Goal: Task Accomplishment & Management: Use online tool/utility

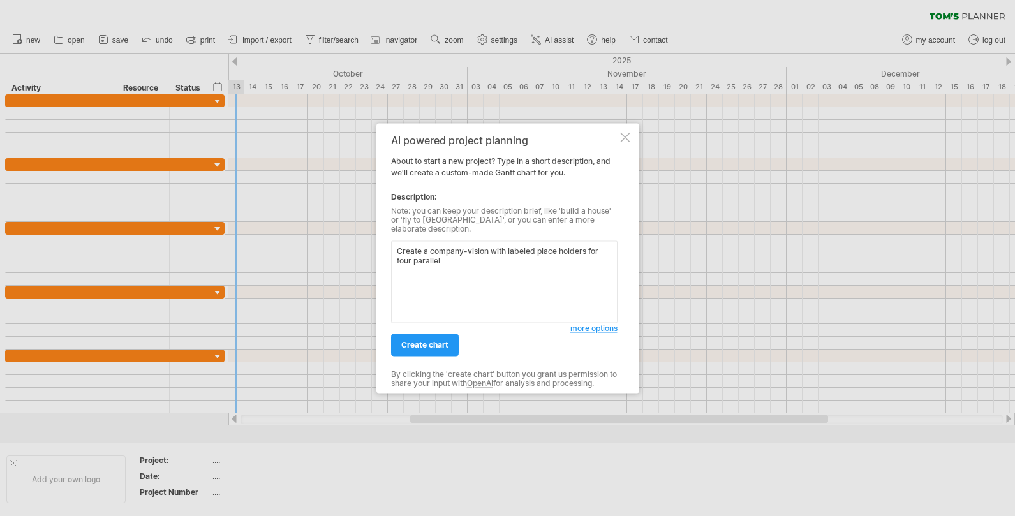
click at [508, 247] on textarea "Create a company-vision with labeled place holders for four parallel" at bounding box center [504, 281] width 226 height 82
click at [509, 254] on textarea "Create a company-vision with non-labeled place holders for four parallel" at bounding box center [504, 281] width 226 height 82
click at [488, 245] on textarea "Create a company-vision with non-labeled place holders for four parallel" at bounding box center [504, 281] width 226 height 82
click at [526, 253] on textarea "Create a company-vision overview with non-labeled place holders for four parall…" at bounding box center [504, 281] width 226 height 82
click at [503, 258] on textarea "Create a company-vision overview with non-labeled place holders for four parall…" at bounding box center [504, 281] width 226 height 82
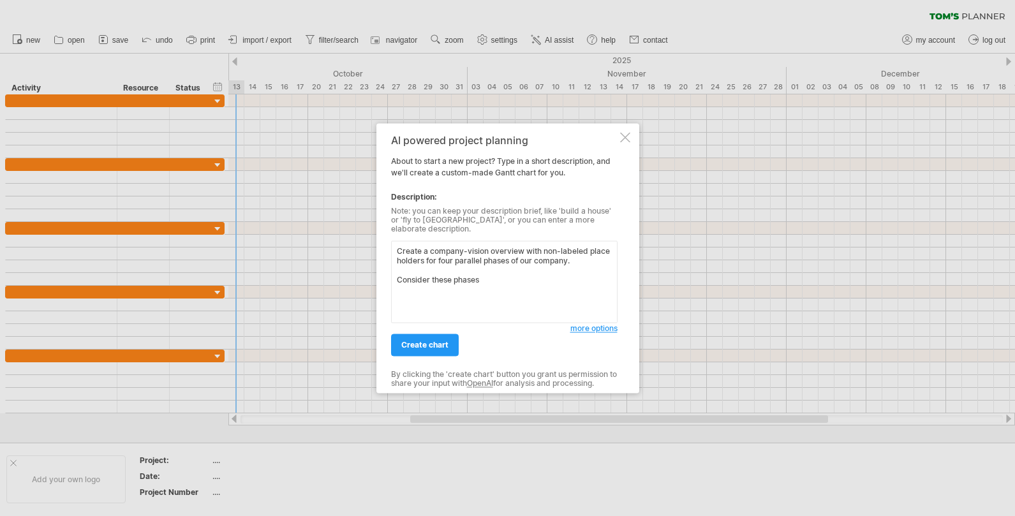
paste textarea "Customer-Funded Discovery"
click at [394, 293] on textarea "Create a company-vision overview with non-labeled place holders for four parall…" at bounding box center [504, 281] width 226 height 82
paste textarea "Problem–Solution Fit"
click at [599, 295] on textarea "Create a company-vision overview with non-labeled place holders for four parall…" at bounding box center [504, 281] width 226 height 82
paste textarea "Product–Solution Fit (Prototype to Repeatability"
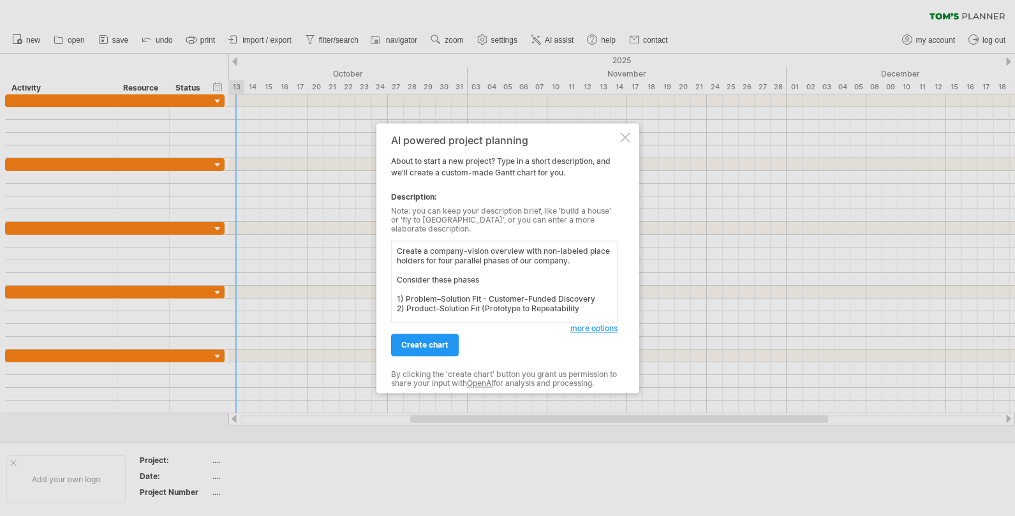
click at [482, 300] on textarea "Create a company-vision overview with non-labeled place holders for four parall…" at bounding box center [504, 281] width 226 height 82
click at [590, 304] on textarea "Create a company-vision overview with non-labeled place holders for four parall…" at bounding box center [504, 281] width 226 height 82
paste textarea "Product–Market Fit (SaaS Conversion & Scale Readiness"
click at [397, 307] on textarea "Create a company-vision overview with non-labeled place holders for four parall…" at bounding box center [504, 281] width 226 height 82
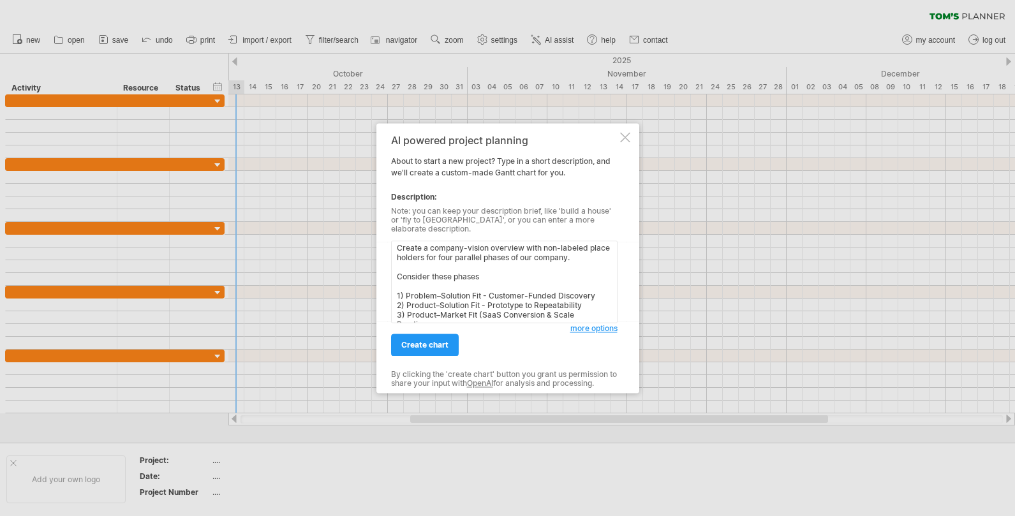
scroll to position [12, 0]
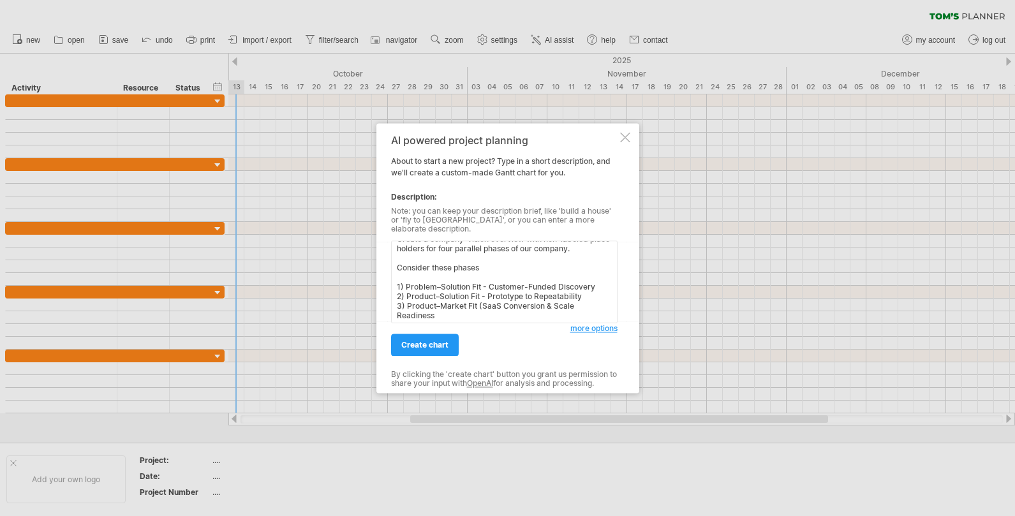
click at [481, 301] on textarea "Create a company-vision overview with non-labeled place holders for four parall…" at bounding box center [504, 281] width 226 height 82
click at [443, 311] on textarea "Create a company-vision overview with non-labeled place holders for four parall…" at bounding box center [504, 281] width 226 height 82
paste textarea "Scale & Systemization (Platform Mode"
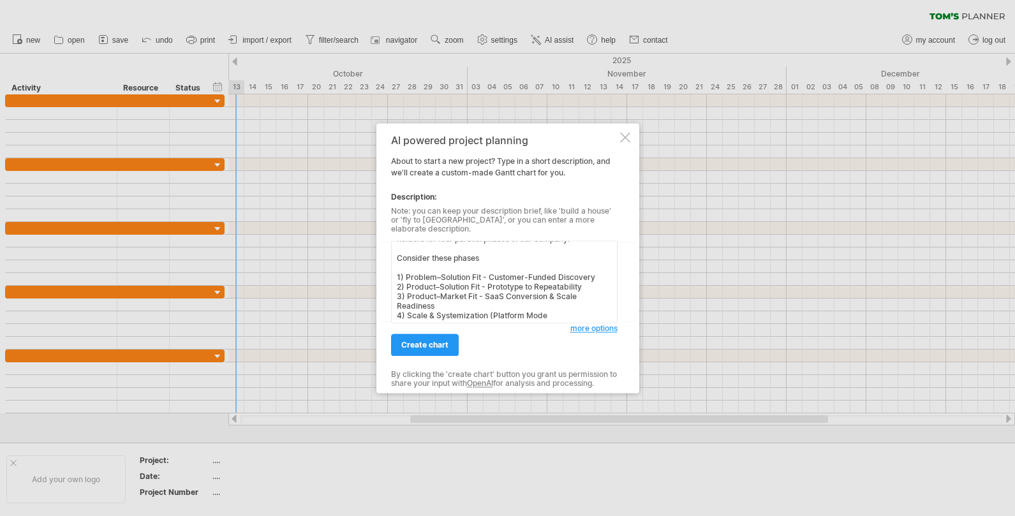
click at [493, 308] on textarea "Create a company-vision overview with non-labeled place holders for four parall…" at bounding box center [504, 281] width 226 height 82
click at [488, 289] on textarea "Create a company-vision overview with non-labeled place holders for four parall…" at bounding box center [504, 281] width 226 height 82
type textarea "Create a company-vision overview with non-labeled place holders for four parall…"
click at [448, 341] on link "create chart" at bounding box center [425, 344] width 68 height 22
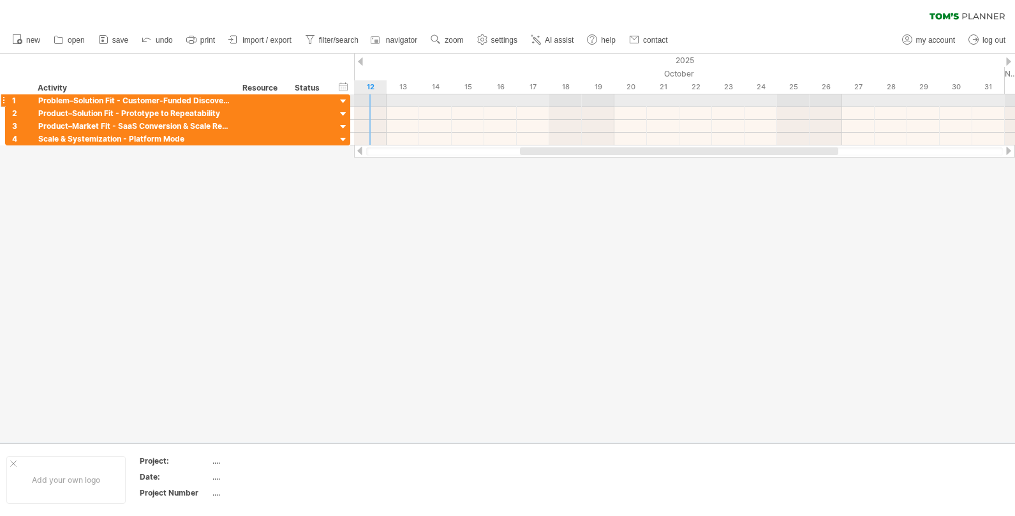
click at [341, 99] on div at bounding box center [343, 102] width 12 height 12
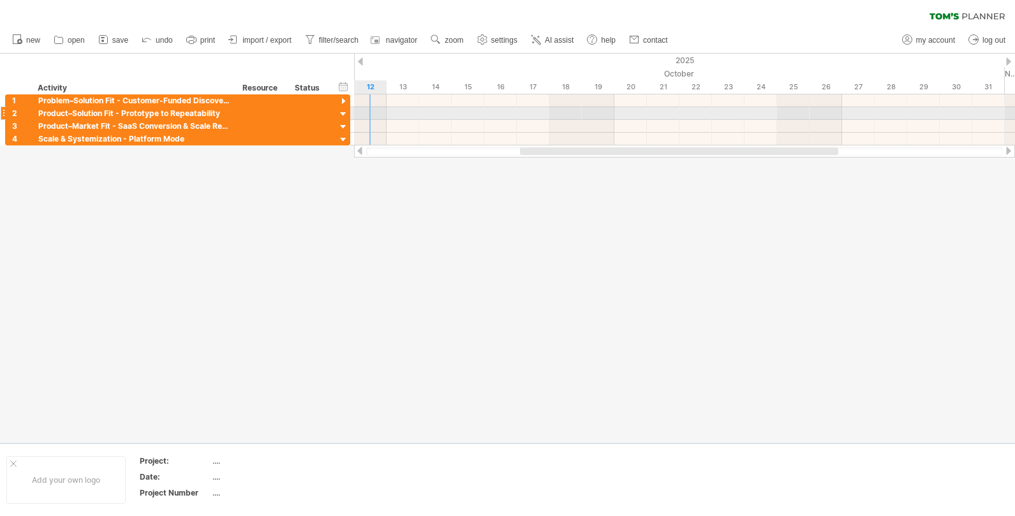
click at [344, 114] on div at bounding box center [343, 114] width 12 height 12
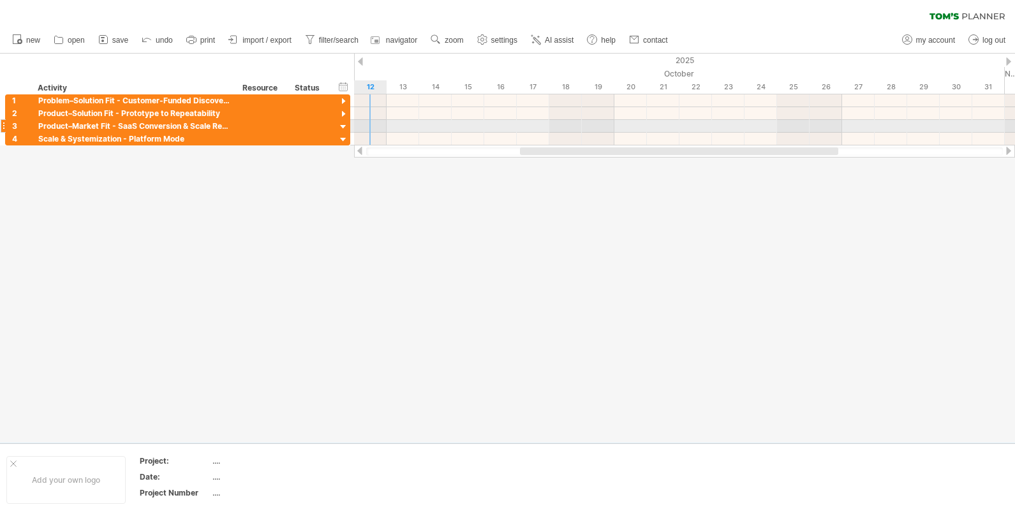
click at [342, 124] on div at bounding box center [343, 127] width 12 height 12
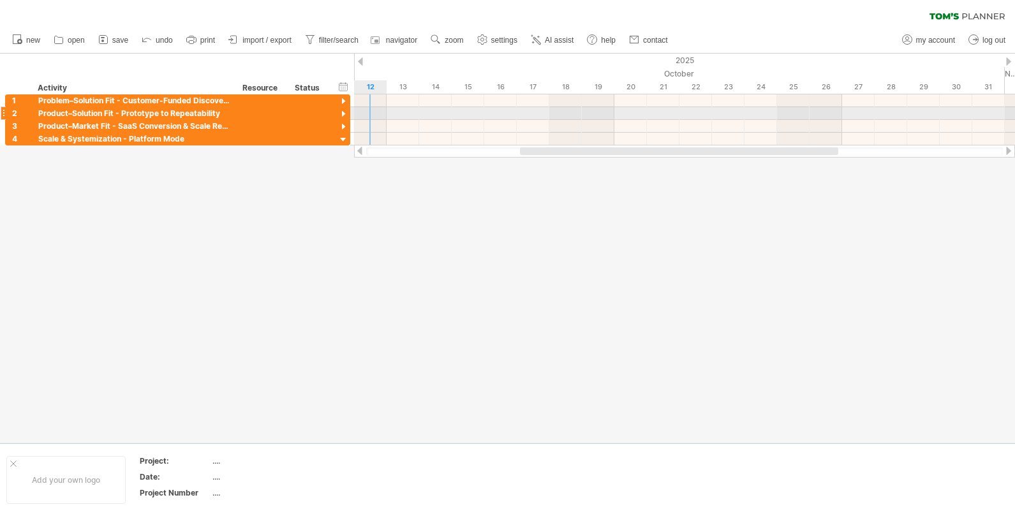
click at [344, 114] on div at bounding box center [343, 114] width 12 height 12
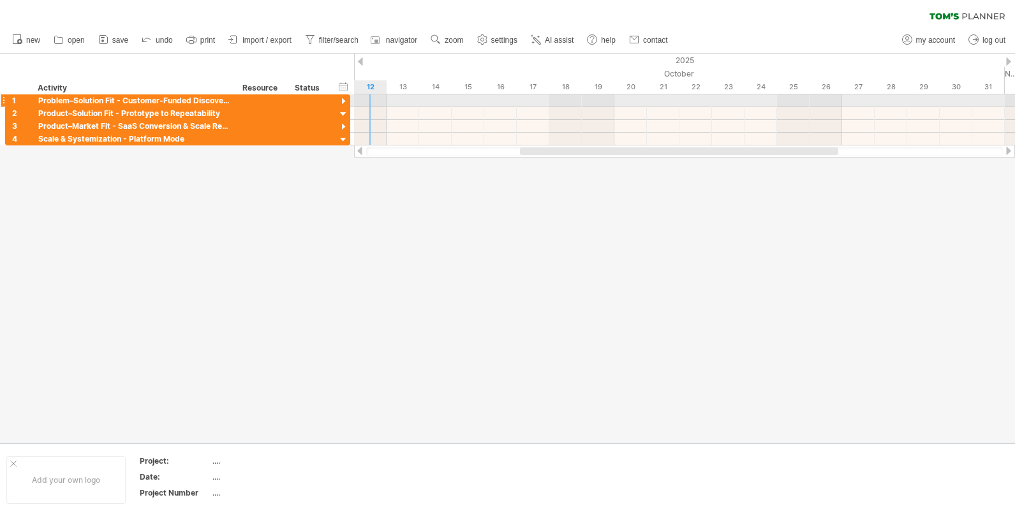
click at [341, 98] on div at bounding box center [343, 102] width 12 height 12
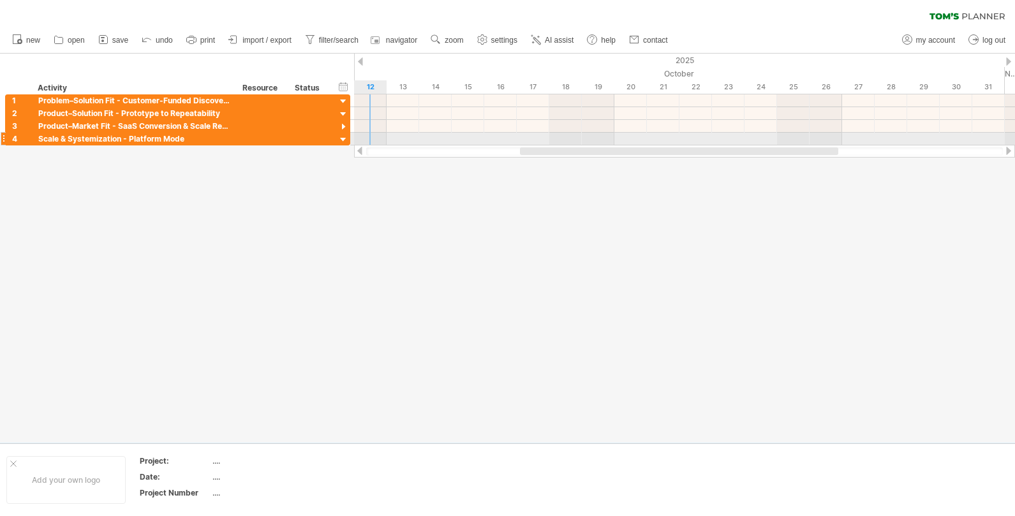
click at [343, 142] on div at bounding box center [343, 140] width 12 height 12
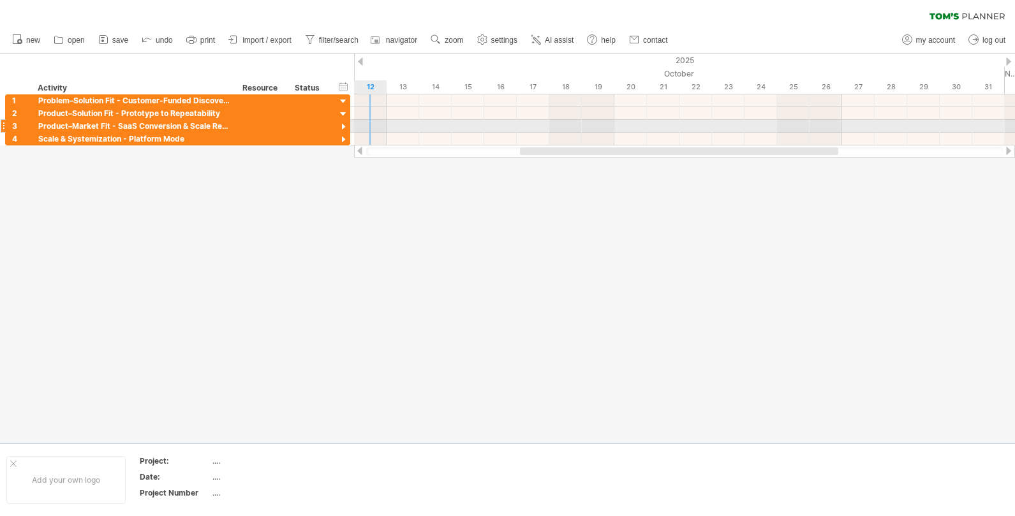
click at [343, 126] on div at bounding box center [343, 127] width 12 height 12
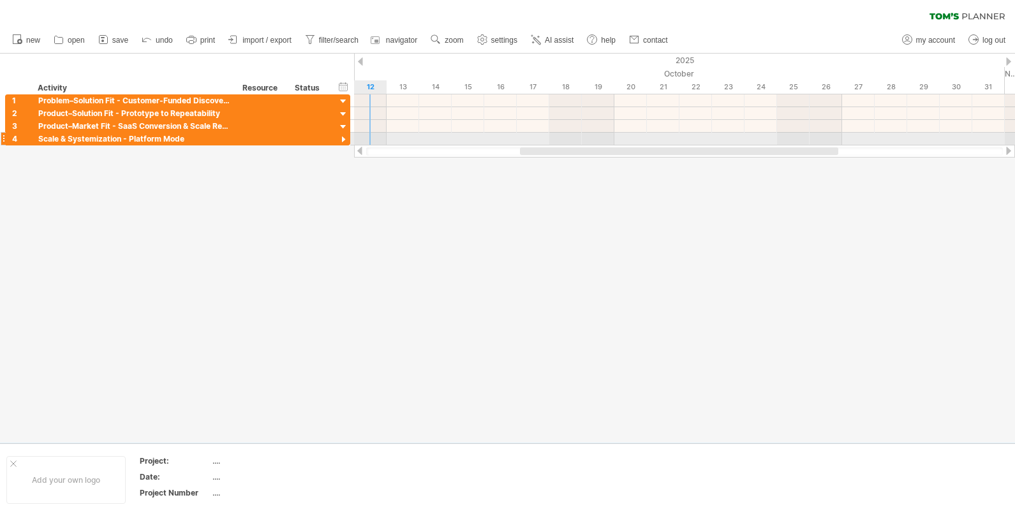
click at [343, 139] on div at bounding box center [343, 140] width 12 height 12
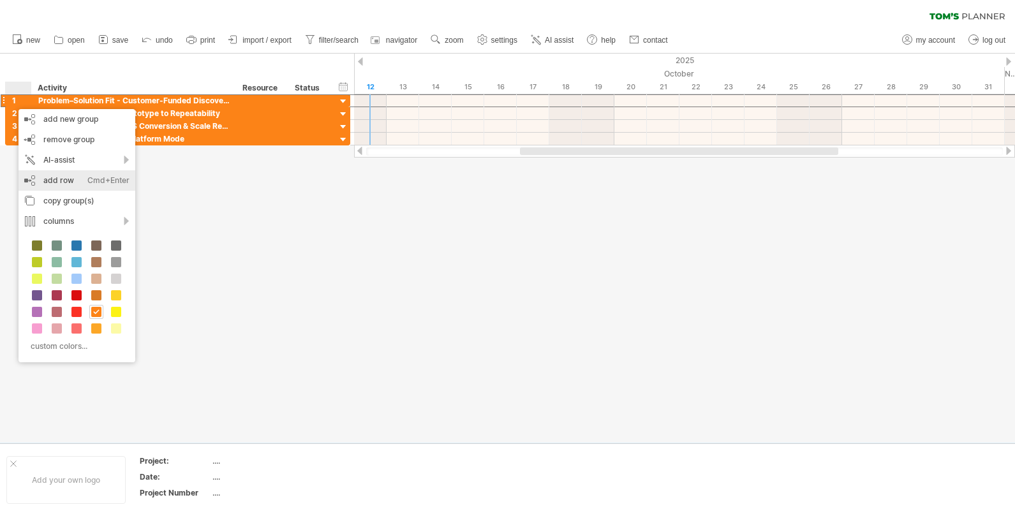
click at [57, 179] on div "add row Ctrl+Enter Cmd+Enter" at bounding box center [76, 180] width 117 height 20
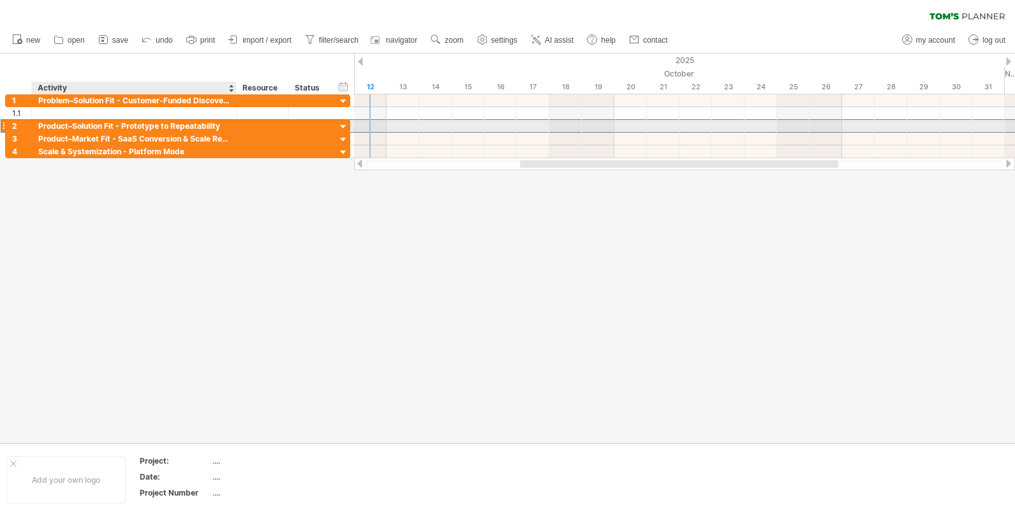
click at [42, 128] on div "Product–Solution Fit - Prototype to Repeatability" at bounding box center [133, 126] width 191 height 12
click at [4, 127] on div at bounding box center [3, 125] width 5 height 13
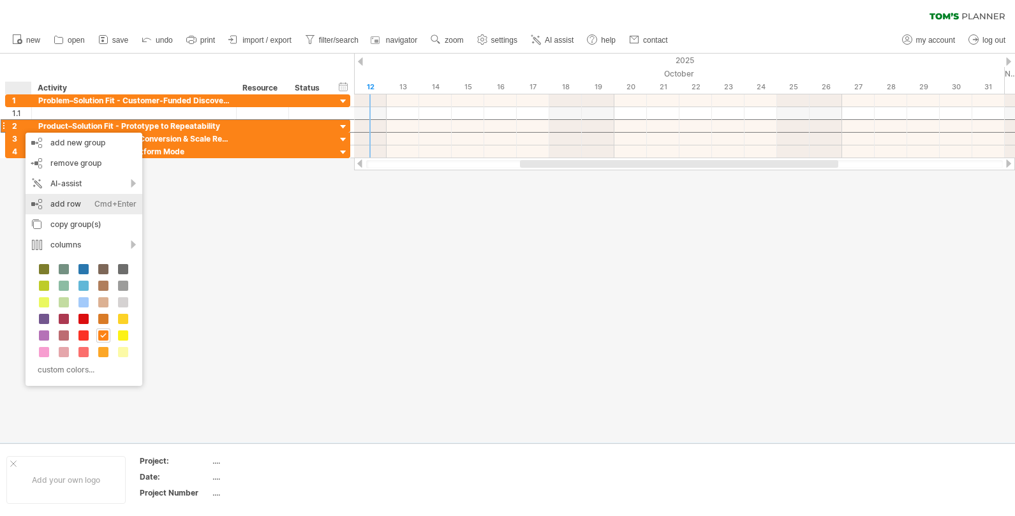
click at [68, 204] on div "add row Ctrl+Enter Cmd+Enter" at bounding box center [84, 204] width 117 height 20
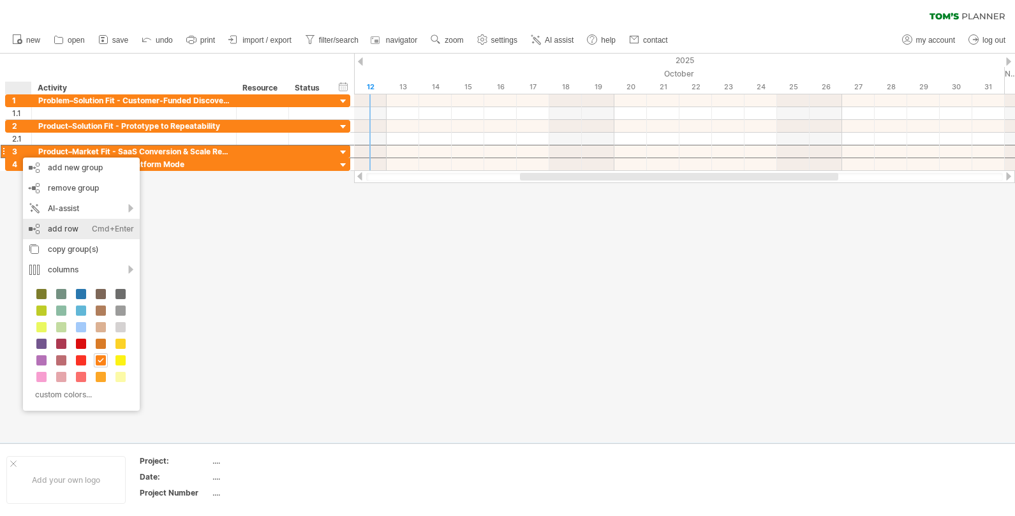
click at [54, 224] on div "add row Ctrl+Enter Cmd+Enter" at bounding box center [81, 229] width 117 height 20
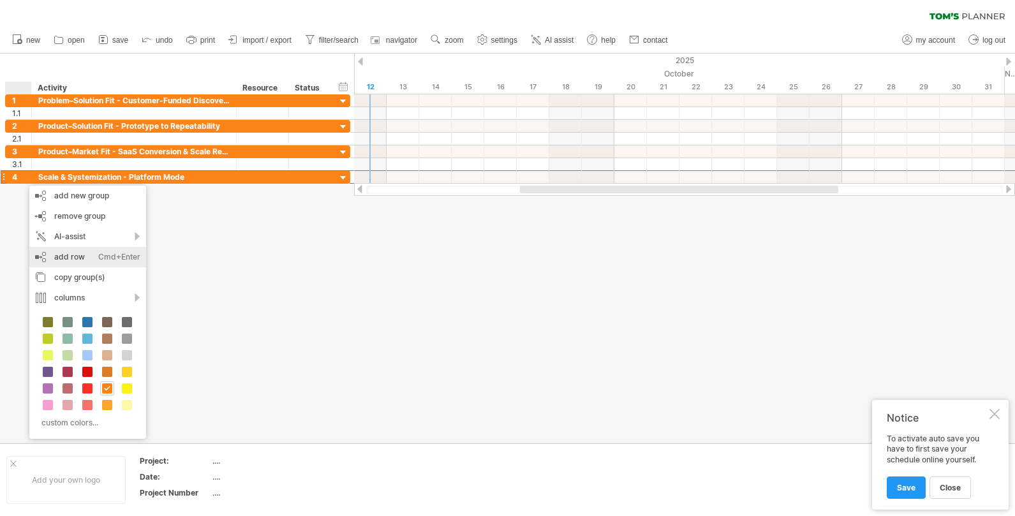
click at [59, 258] on div "add row Ctrl+Enter Cmd+Enter" at bounding box center [87, 257] width 117 height 20
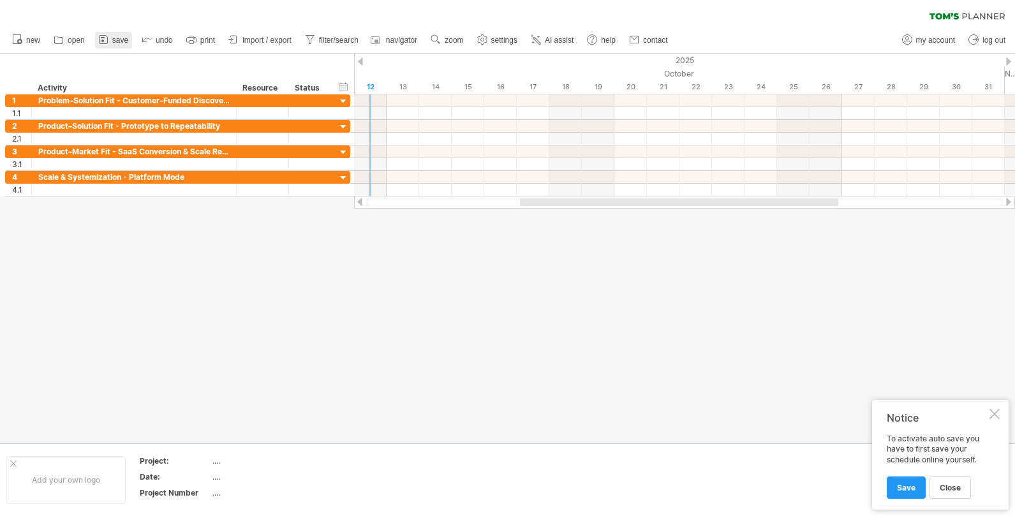
click at [124, 40] on span "save" at bounding box center [120, 40] width 16 height 9
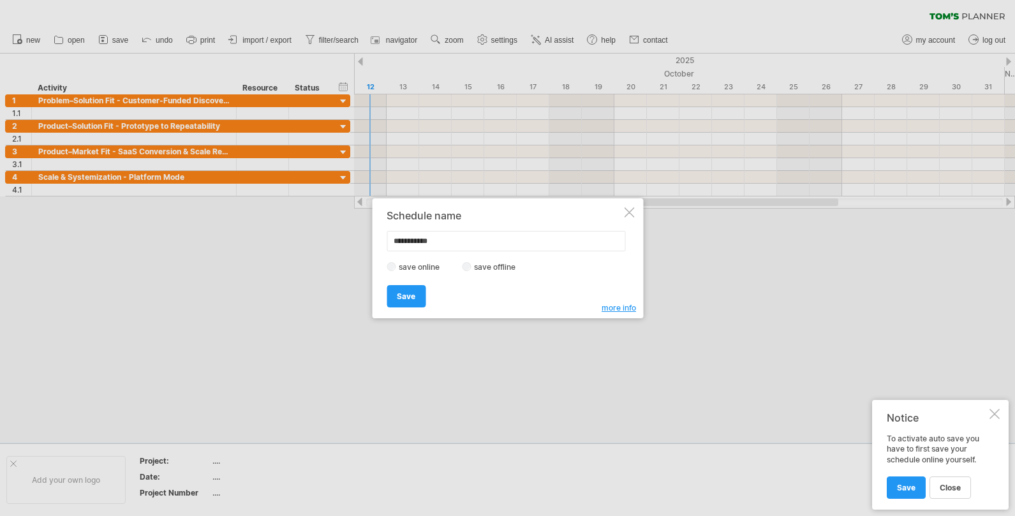
click at [407, 237] on input "**********" at bounding box center [505, 241] width 238 height 20
type input "*"
click at [423, 240] on input "**********" at bounding box center [505, 241] width 238 height 20
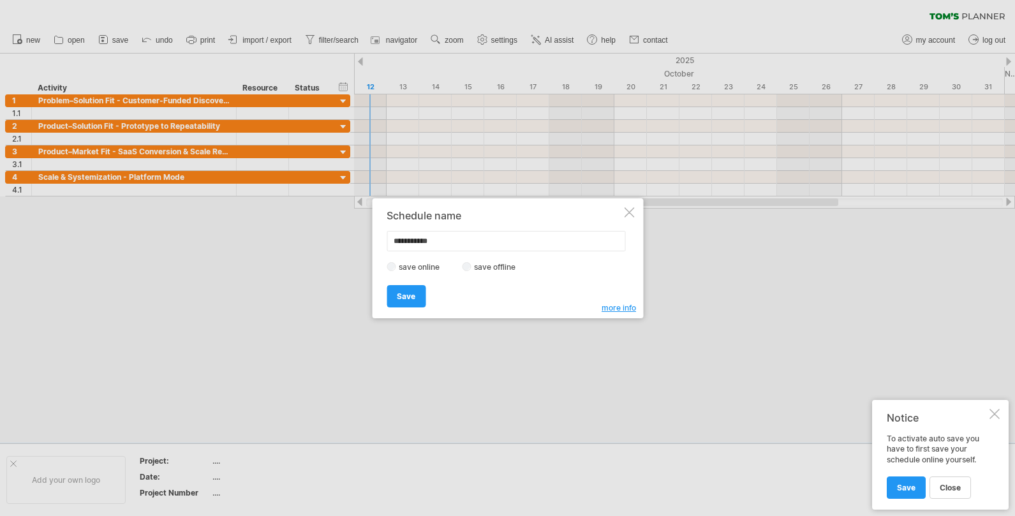
click at [423, 240] on input "**********" at bounding box center [505, 241] width 238 height 20
click at [437, 242] on input "**********" at bounding box center [505, 241] width 238 height 20
click at [423, 242] on input "**********" at bounding box center [505, 241] width 238 height 20
type input "**********"
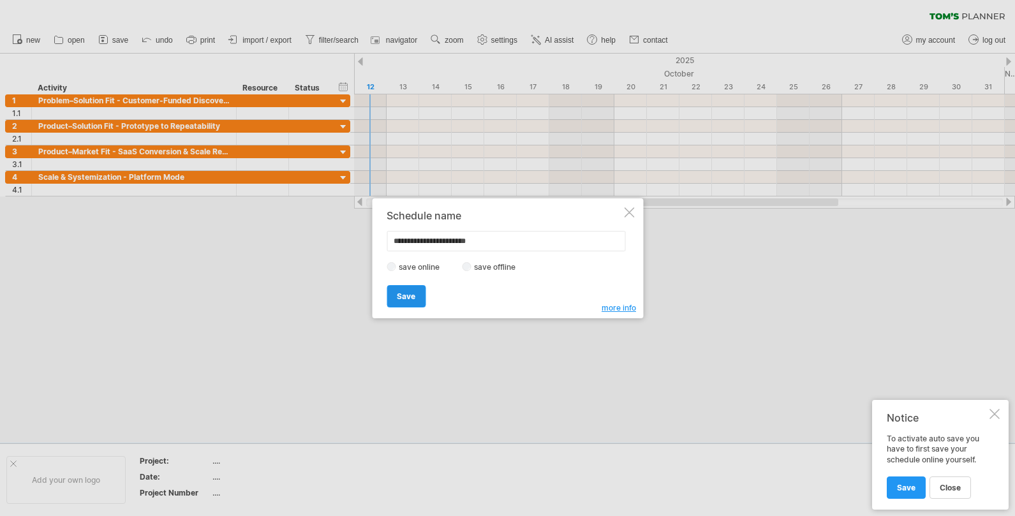
click at [402, 291] on span "Save" at bounding box center [406, 296] width 18 height 10
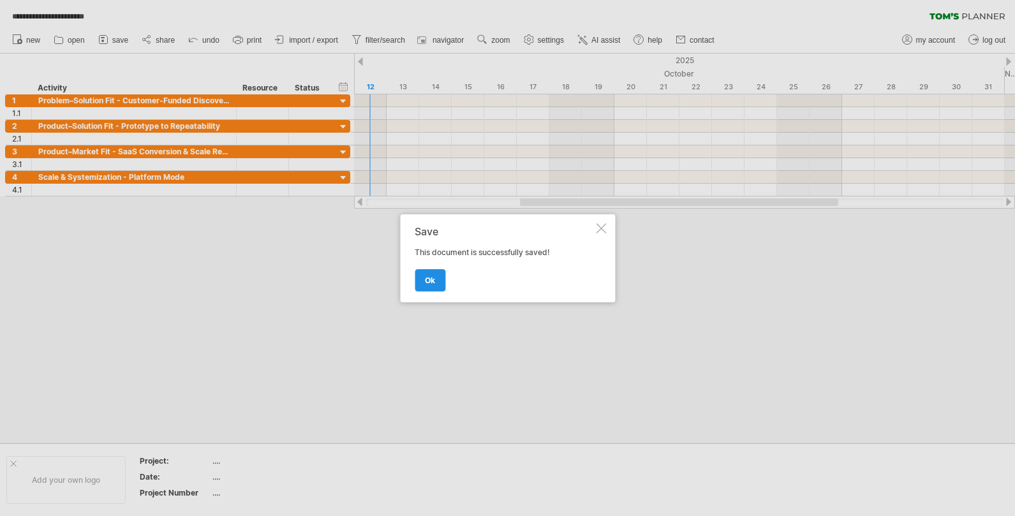
click at [429, 280] on span "ok" at bounding box center [430, 280] width 10 height 10
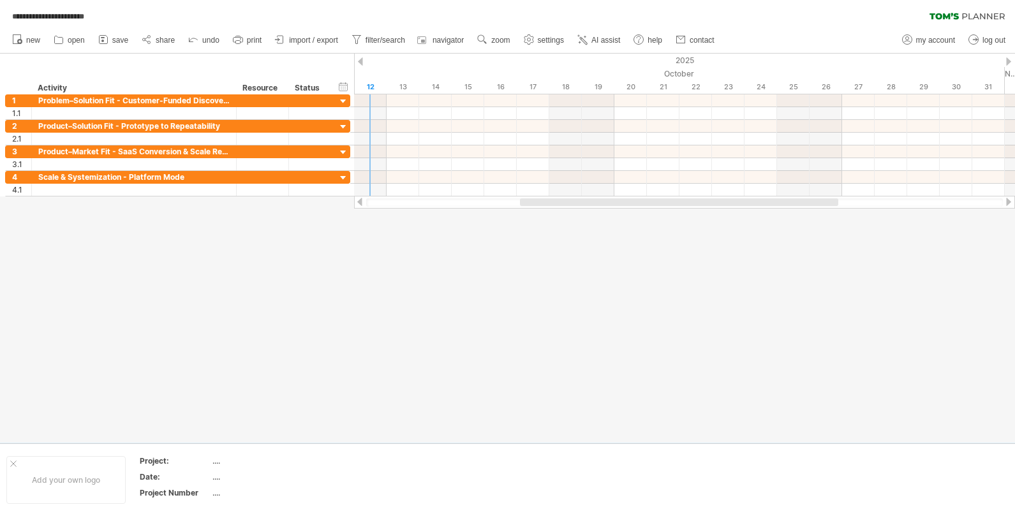
click at [925, 49] on ul "my account log out" at bounding box center [952, 40] width 115 height 27
click at [925, 38] on span "my account" at bounding box center [935, 40] width 39 height 9
type input "**********"
type input "****"
type input "********"
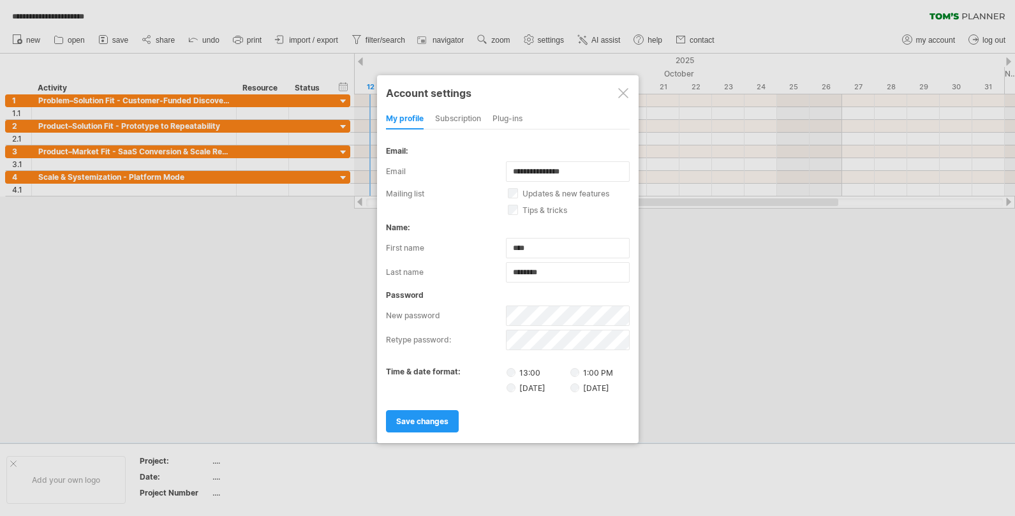
click at [619, 92] on div at bounding box center [623, 93] width 10 height 10
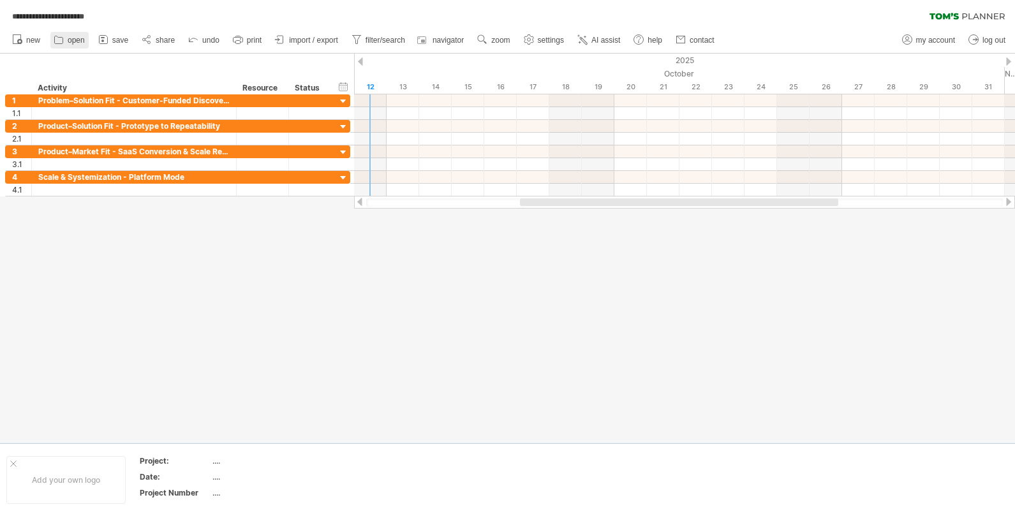
click at [70, 41] on span "open" at bounding box center [76, 40] width 17 height 9
type input "**********"
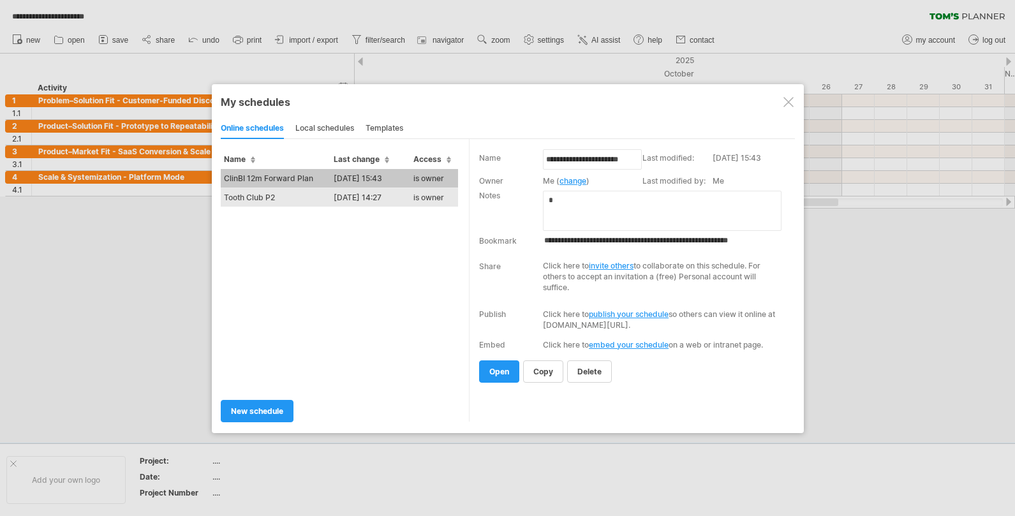
click at [246, 196] on td "Tooth Club P2" at bounding box center [276, 196] width 110 height 19
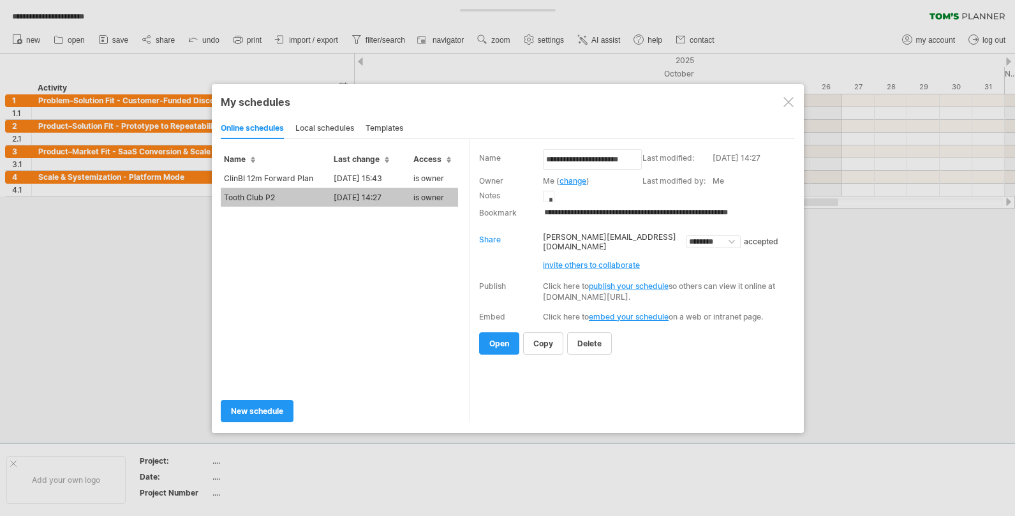
type input "**********"
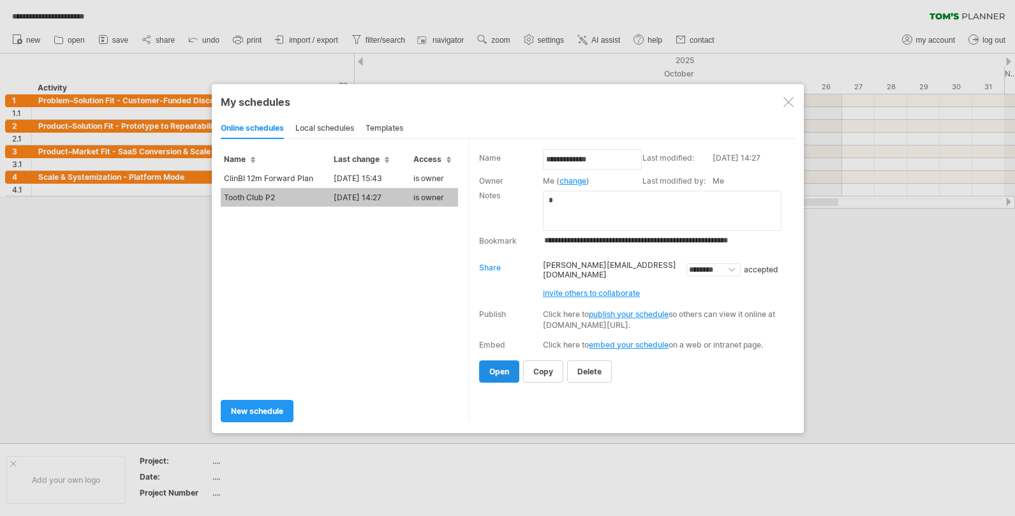
click at [503, 370] on link "open" at bounding box center [499, 371] width 40 height 22
